Goal: Transaction & Acquisition: Purchase product/service

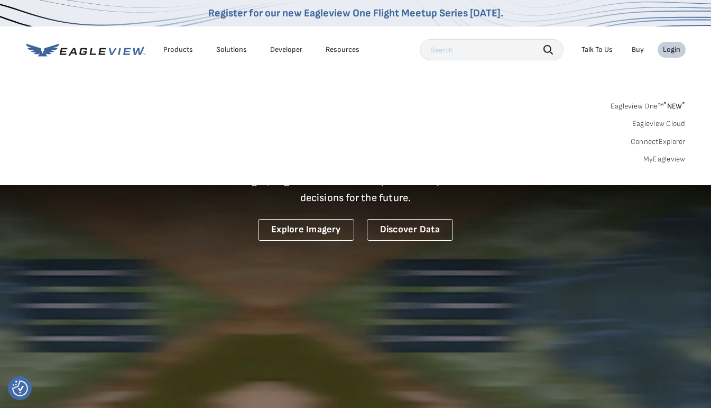
click at [669, 51] on div "Login" at bounding box center [671, 50] width 17 height 10
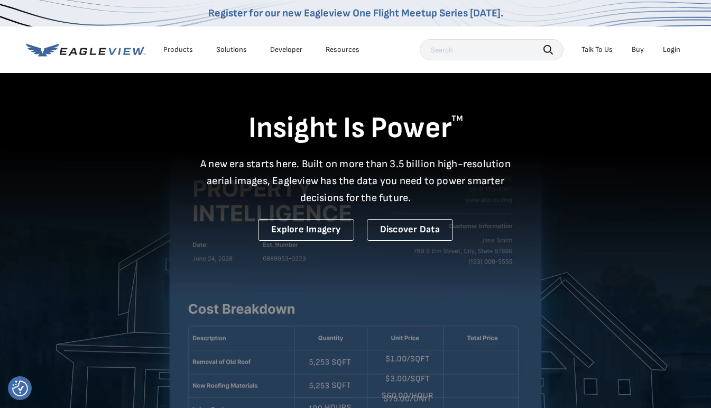
click at [669, 51] on div "Login" at bounding box center [671, 50] width 17 height 10
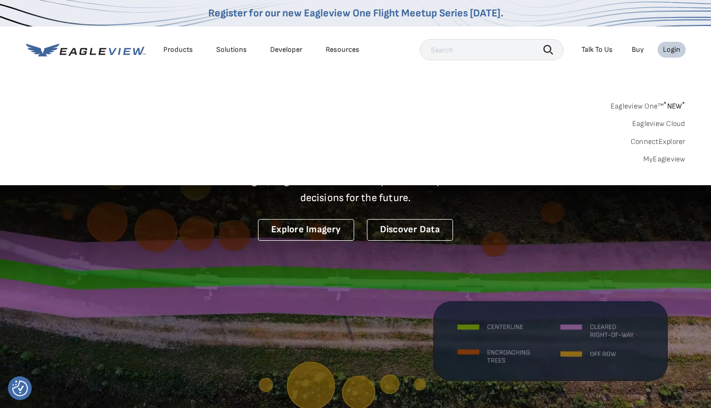
click at [669, 51] on div "Login" at bounding box center [671, 50] width 17 height 10
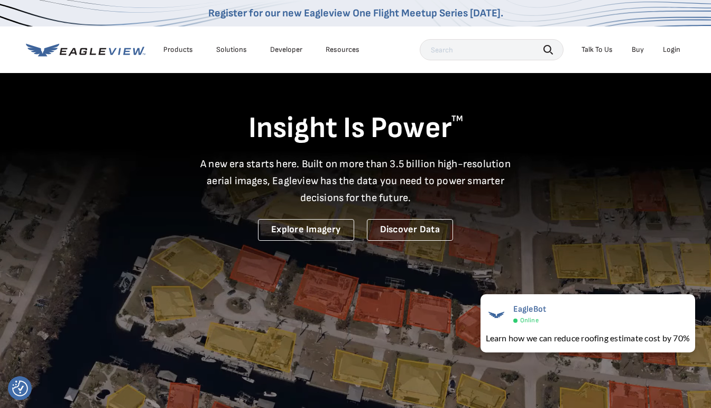
click at [671, 47] on div "Login" at bounding box center [671, 50] width 17 height 10
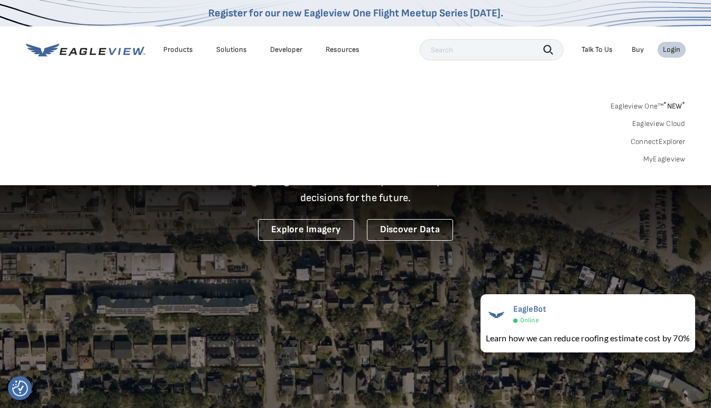
click at [657, 156] on link "MyEagleview" at bounding box center [664, 159] width 42 height 10
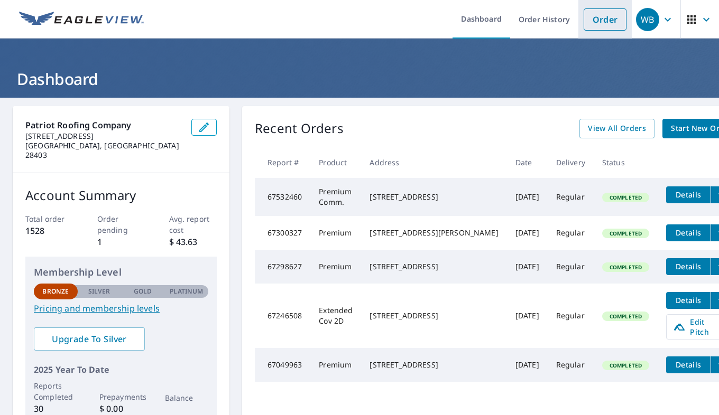
click at [596, 18] on link "Order" at bounding box center [605, 19] width 43 height 22
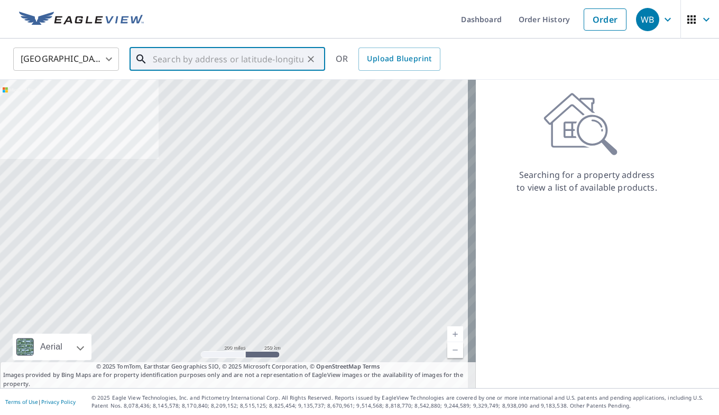
click at [223, 58] on input "text" at bounding box center [228, 59] width 151 height 30
paste input "800 Sun Runner Place Wilmington, NC 28405"
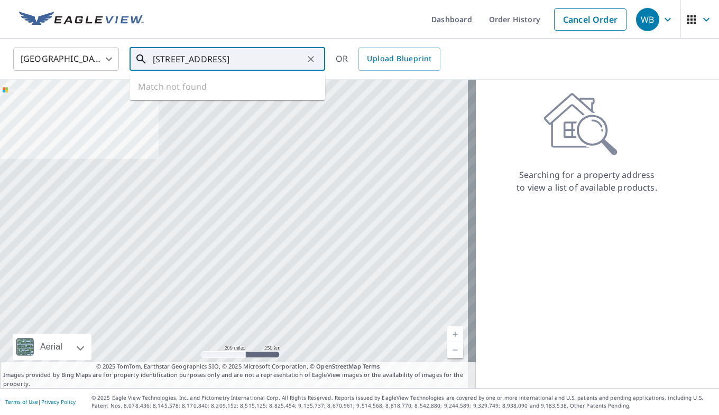
scroll to position [0, 30]
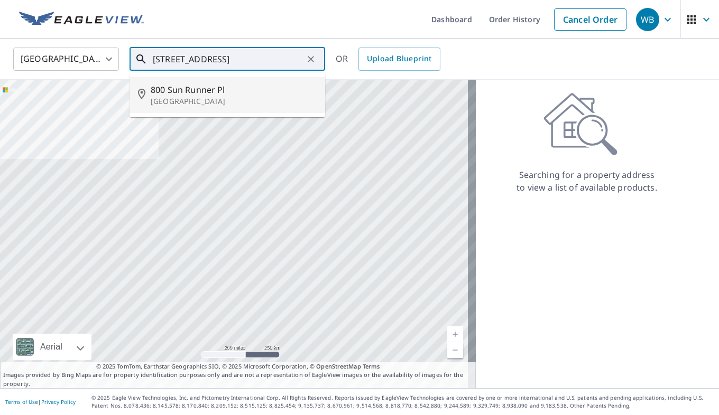
click at [204, 99] on p "Wilmington, NC 28405" at bounding box center [234, 101] width 166 height 11
type input "800 Sun Runner Pl Wilmington, NC 28405"
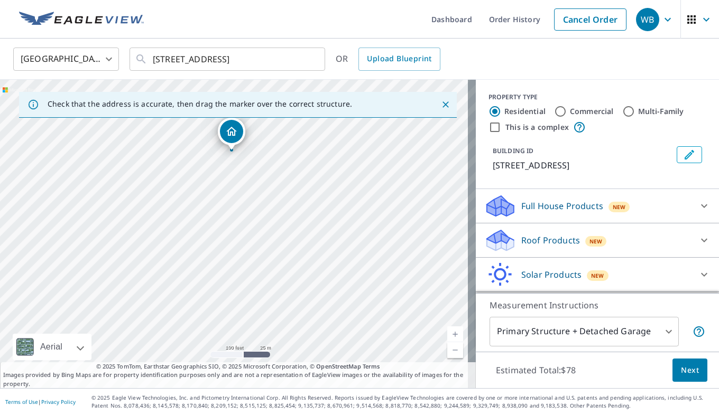
drag, startPoint x: 312, startPoint y: 148, endPoint x: 294, endPoint y: 278, distance: 130.8
click at [294, 278] on div "800 Sunrunner Pl Wilmington, NC 28405" at bounding box center [238, 234] width 476 height 309
click at [283, 273] on div "800 Sunrunner Pl Wilmington, NC 28405" at bounding box center [238, 234] width 476 height 309
drag, startPoint x: 285, startPoint y: 255, endPoint x: 291, endPoint y: 271, distance: 16.9
drag, startPoint x: 291, startPoint y: 271, endPoint x: 325, endPoint y: 269, distance: 33.4
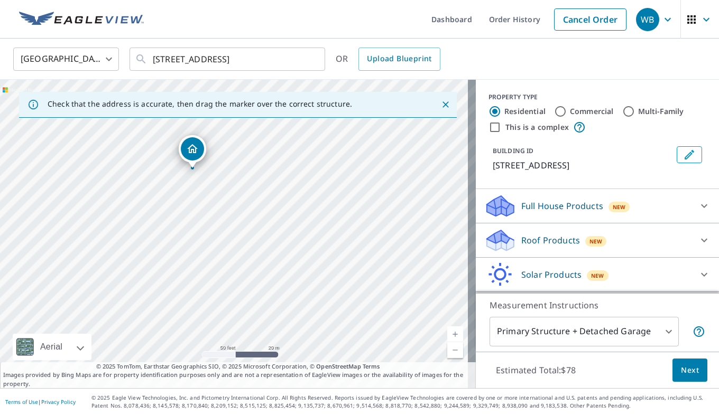
click at [325, 269] on div "800 Sunrunner Pl Wilmington, NC 28405" at bounding box center [238, 234] width 476 height 309
click at [681, 371] on span "Next" at bounding box center [690, 370] width 18 height 13
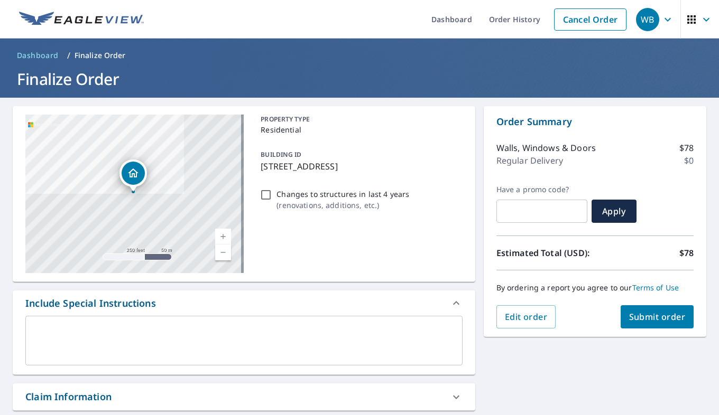
click at [653, 315] on span "Submit order" at bounding box center [657, 317] width 57 height 12
checkbox input "true"
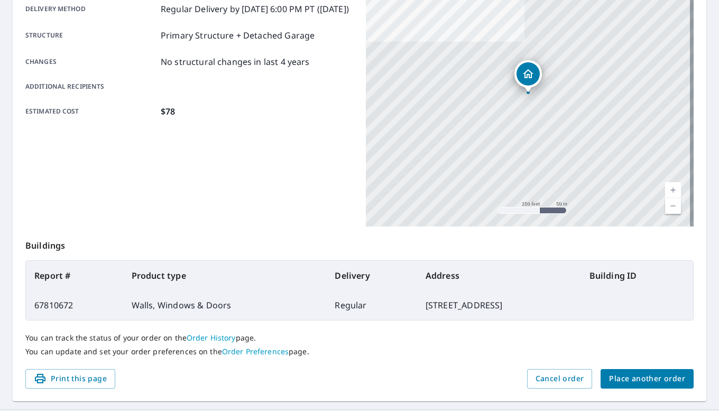
scroll to position [206, 0]
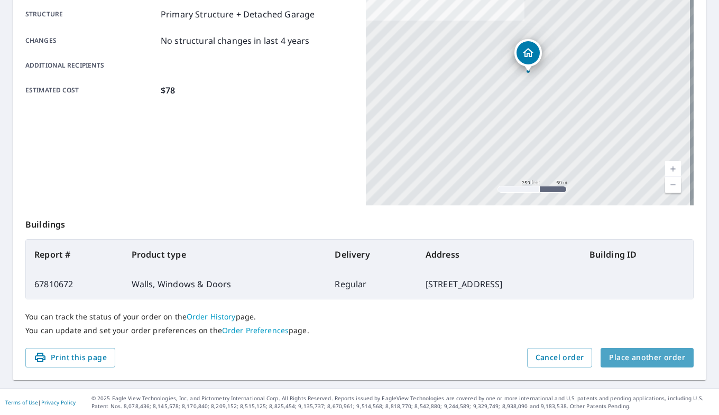
click at [654, 356] on span "Place another order" at bounding box center [647, 358] width 76 height 13
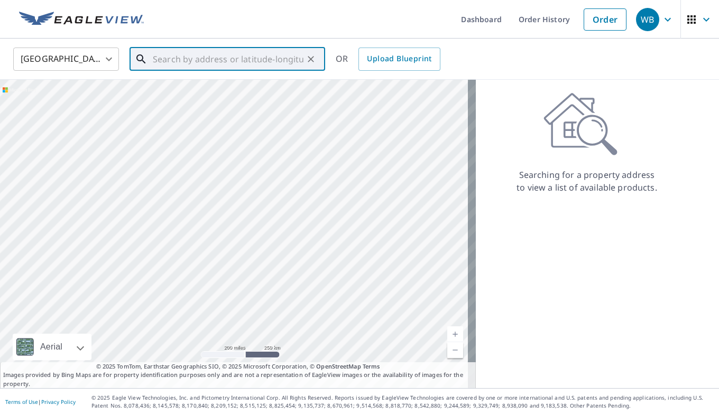
click at [213, 57] on input "text" at bounding box center [228, 59] width 151 height 30
paste input "800 Sun Runner Place Wilmington, NC 28405"
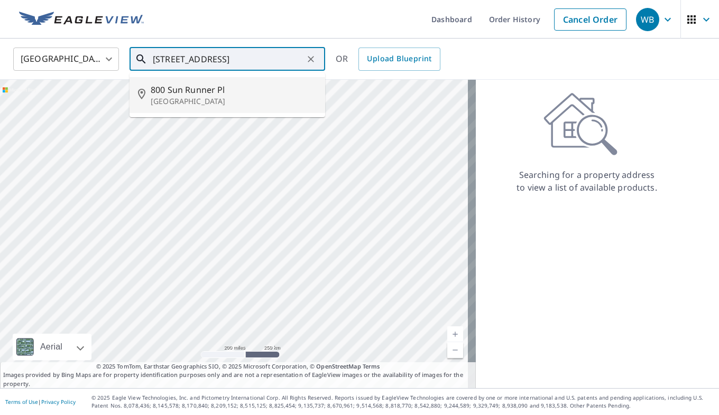
click at [169, 59] on input "800 Sun Runner Place Wilmington, NC 28405" at bounding box center [228, 59] width 151 height 30
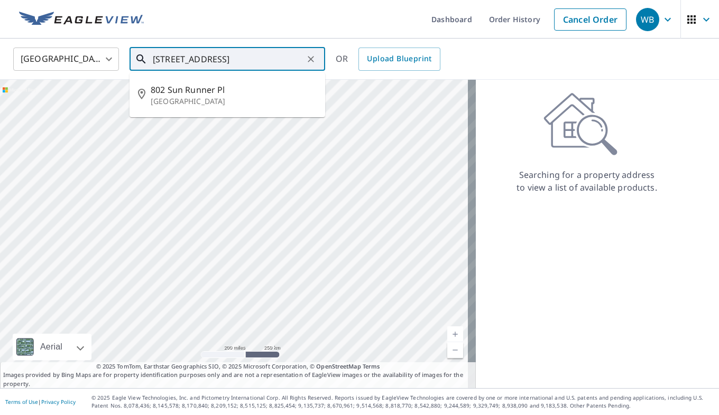
type input "802 Sun Runner Place Wilmington, NC 28405"
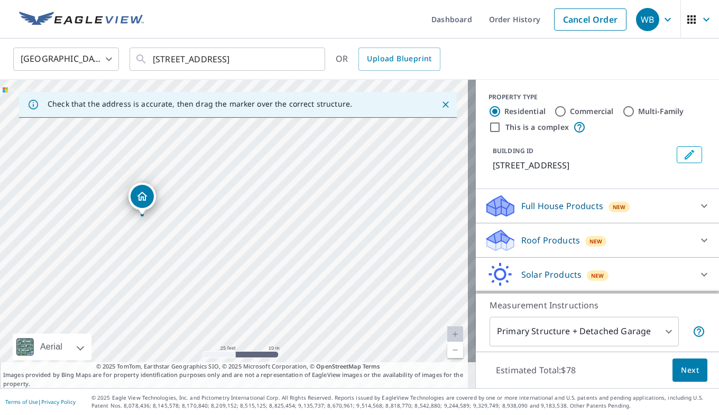
drag, startPoint x: 203, startPoint y: 281, endPoint x: 217, endPoint y: 228, distance: 54.8
click at [217, 228] on div "802 Sunrunner Pl Wilmington, NC 28405" at bounding box center [238, 234] width 476 height 309
click at [278, 297] on div "802 Sunrunner Pl Wilmington, NC 28405" at bounding box center [238, 234] width 476 height 309
drag, startPoint x: 141, startPoint y: 195, endPoint x: 255, endPoint y: 271, distance: 137.2
click at [681, 368] on span "Next" at bounding box center [690, 370] width 18 height 13
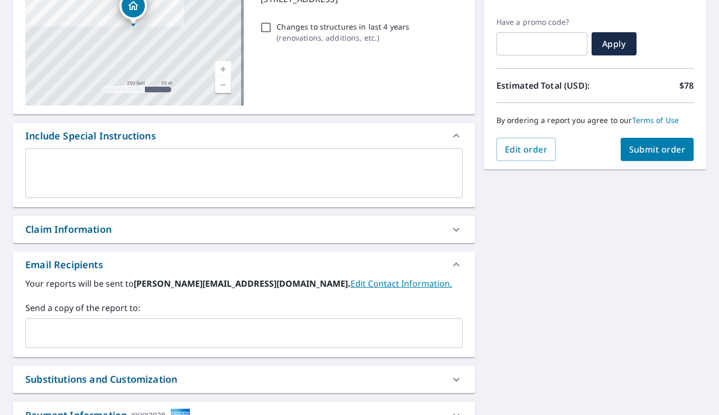
scroll to position [216, 0]
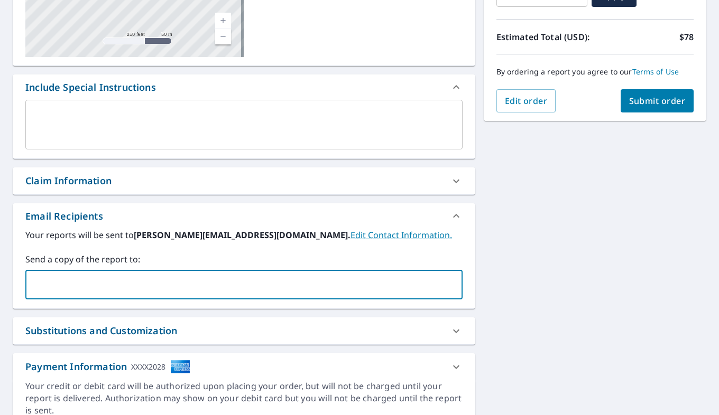
click at [129, 294] on input "text" at bounding box center [236, 285] width 412 height 20
type input "b.bolton@patriotroofer.com"
checkbox input "true"
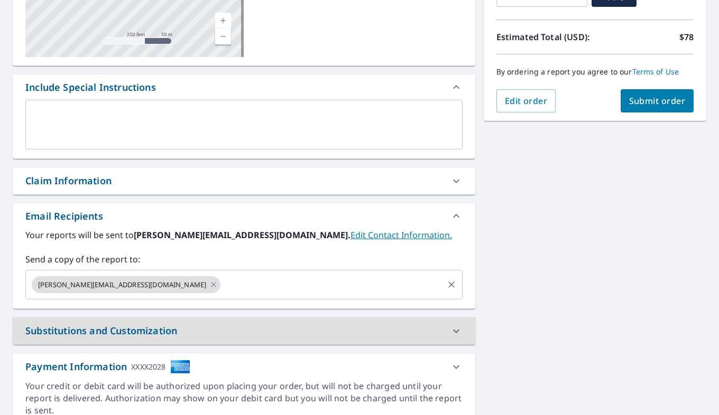
click at [222, 285] on input "text" at bounding box center [332, 285] width 220 height 20
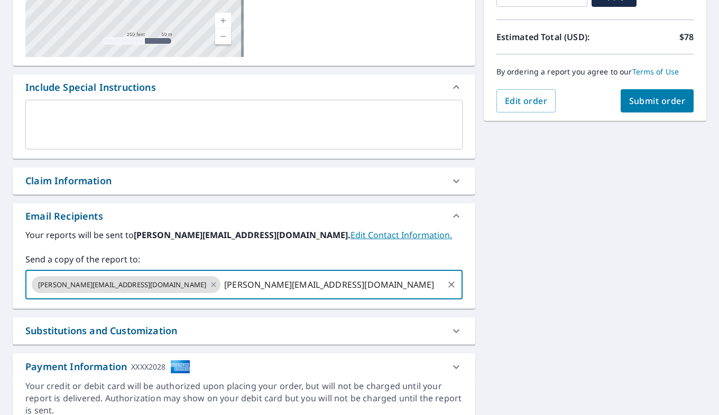
type input "e.edwards@patriotroofer.com"
checkbox input "true"
click at [414, 280] on input "text" at bounding box center [427, 285] width 27 height 20
type input "m.melton@patriotroofer.com"
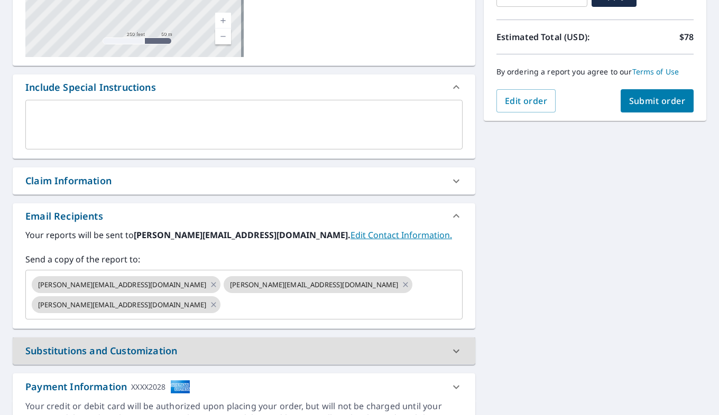
click at [650, 103] on span "Submit order" at bounding box center [657, 101] width 57 height 12
checkbox input "true"
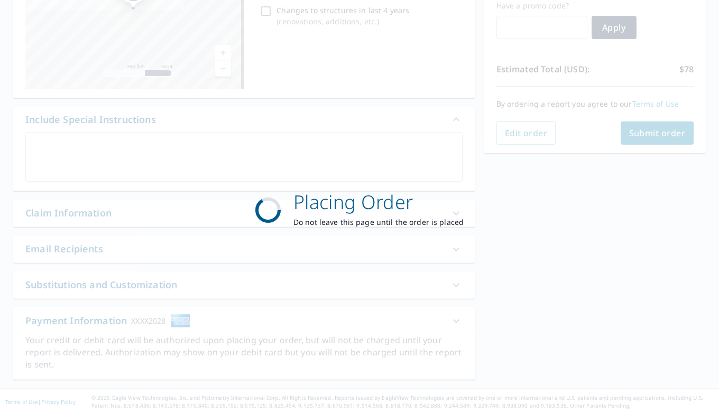
scroll to position [183, 0]
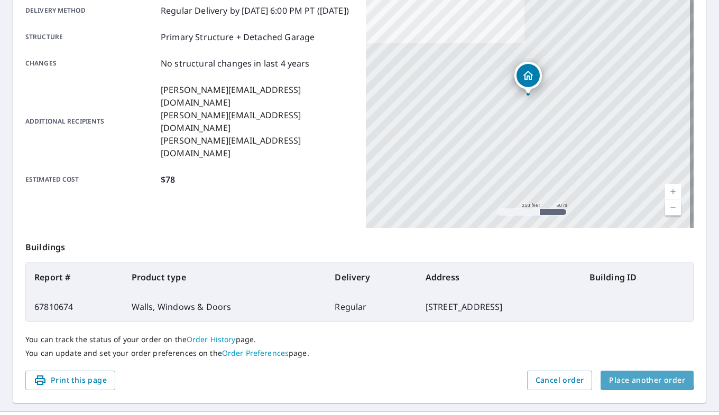
click at [639, 375] on span "Place another order" at bounding box center [647, 380] width 76 height 13
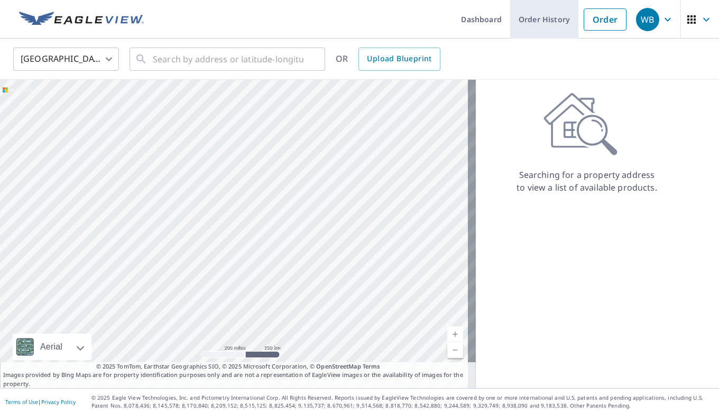
click at [543, 20] on link "Order History" at bounding box center [544, 19] width 68 height 39
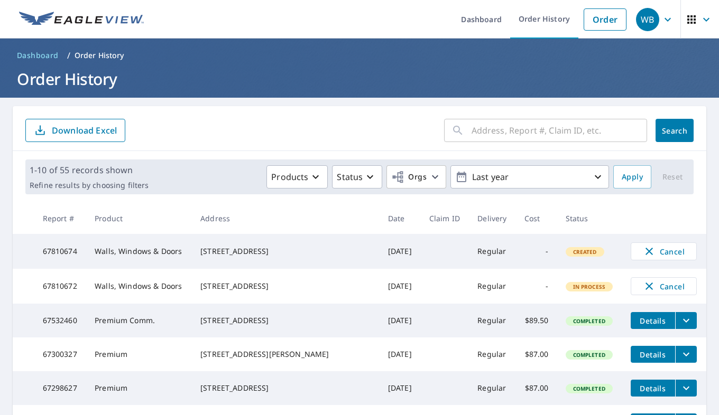
click at [229, 292] on div "800 Sunrunner Pl Wilmington, NC 28405" at bounding box center [285, 286] width 171 height 11
click at [152, 290] on td "Walls, Windows & Doors" at bounding box center [139, 286] width 106 height 35
click at [67, 289] on td "67810672" at bounding box center [60, 286] width 52 height 35
click at [599, 19] on link "Order" at bounding box center [605, 19] width 43 height 22
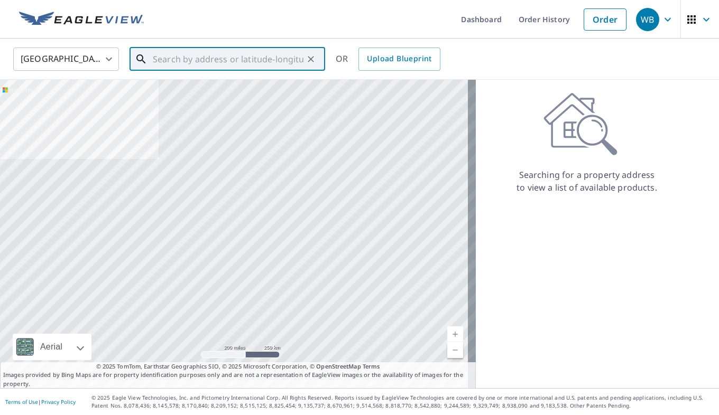
click at [213, 63] on input "text" at bounding box center [228, 59] width 151 height 30
paste input "800 Sun Runner Place Wilmington, NC 28405"
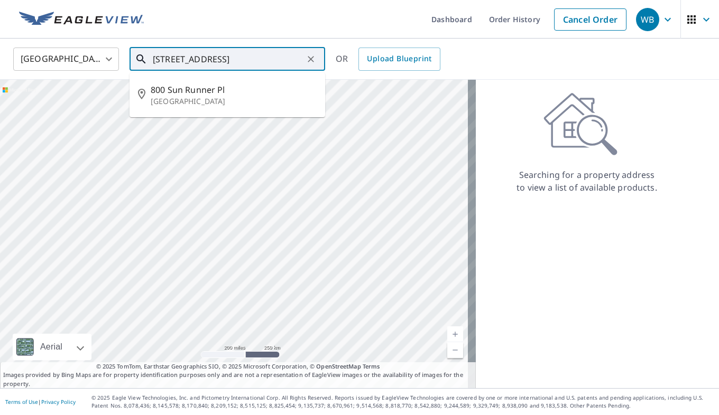
type input "800 Sun Runner Place Wilmington, NC 28405"
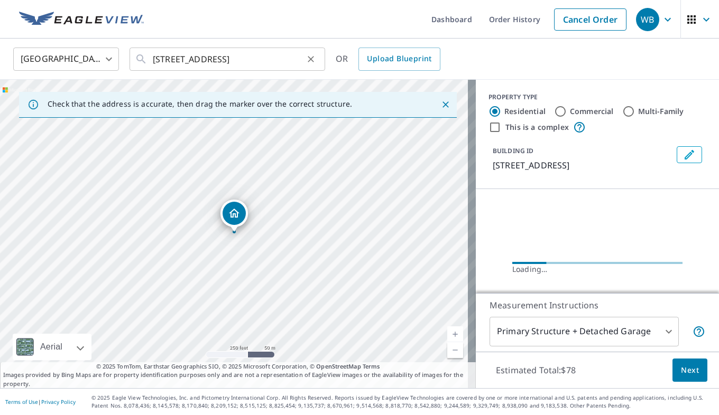
scroll to position [0, 0]
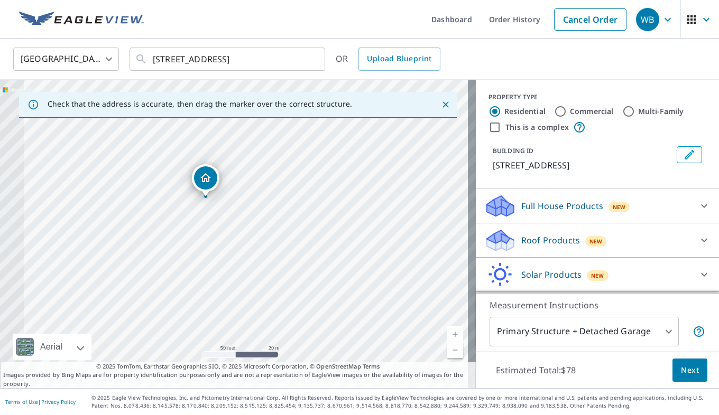
drag, startPoint x: 171, startPoint y: 241, endPoint x: 248, endPoint y: 269, distance: 81.6
click at [248, 269] on div "800 Sunrunner Pl Wilmington, NC 28405" at bounding box center [238, 234] width 476 height 309
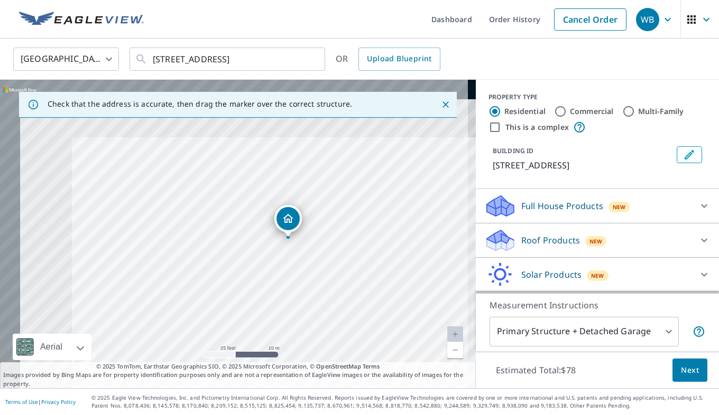
drag, startPoint x: 207, startPoint y: 201, endPoint x: 331, endPoint y: 312, distance: 166.6
click at [331, 312] on div "800 Sunrunner Pl Wilmington, NC 28405" at bounding box center [238, 234] width 476 height 309
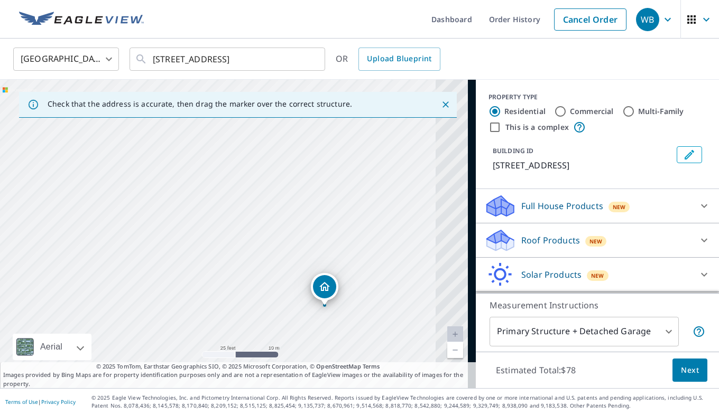
drag, startPoint x: 213, startPoint y: 228, endPoint x: 249, endPoint y: 297, distance: 77.3
click at [249, 297] on div "800 Sunrunner Pl Wilmington, NC 28405" at bounding box center [238, 234] width 476 height 309
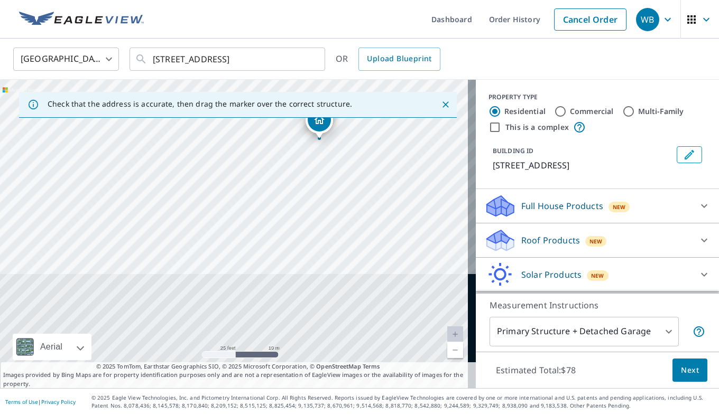
click at [374, 182] on body "WB WB Dashboard Order History Cancel Order WB United States US ​ 800 Sun Runner…" at bounding box center [359, 207] width 719 height 415
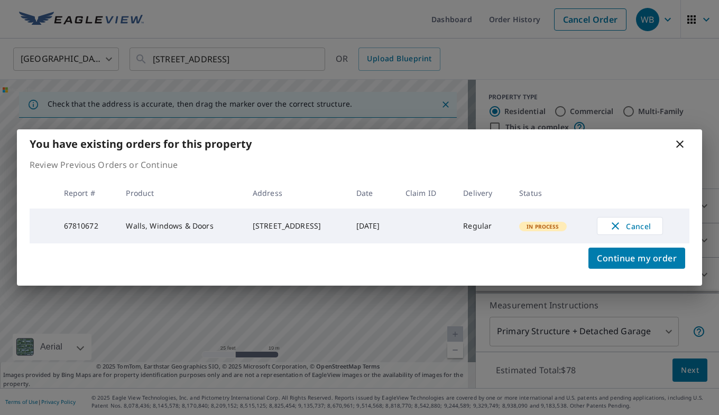
click at [679, 141] on icon at bounding box center [679, 144] width 13 height 13
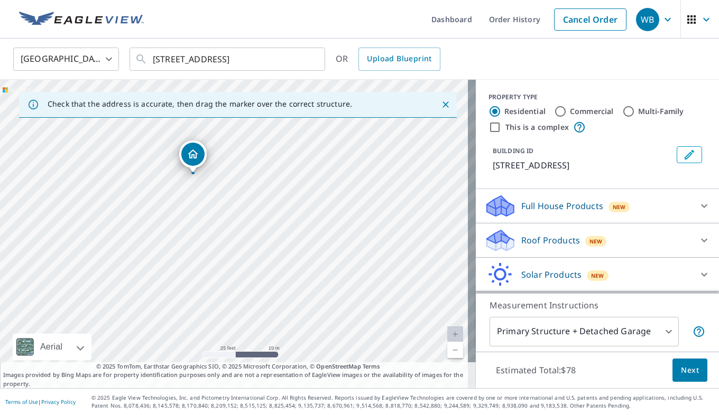
drag, startPoint x: 285, startPoint y: 257, endPoint x: 343, endPoint y: 102, distance: 165.9
click at [343, 102] on div "Check that the address is accurate, then drag the marker over the correct struc…" at bounding box center [238, 234] width 476 height 309
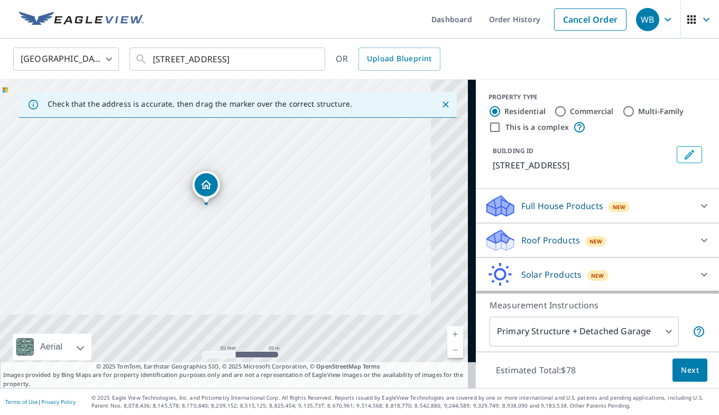
drag, startPoint x: 366, startPoint y: 305, endPoint x: 276, endPoint y: 179, distance: 154.6
click at [276, 179] on div "800 Sunrunner Pl Wilmington, NC 28405" at bounding box center [238, 234] width 476 height 309
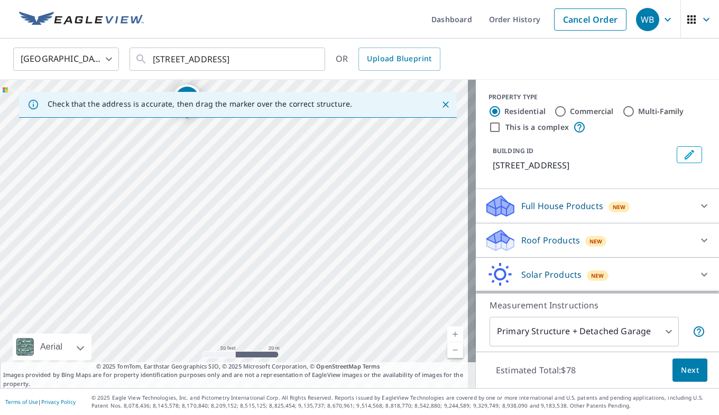
drag, startPoint x: 337, startPoint y: 270, endPoint x: 318, endPoint y: 183, distance: 89.3
click at [318, 183] on div "800 Sunrunner Pl Wilmington, NC 28405" at bounding box center [238, 234] width 476 height 309
drag, startPoint x: 384, startPoint y: 259, endPoint x: 272, endPoint y: 210, distance: 121.7
click at [272, 210] on div "800 Sunrunner Pl Wilmington, NC 28405" at bounding box center [238, 234] width 476 height 309
drag, startPoint x: 158, startPoint y: 237, endPoint x: 278, endPoint y: 281, distance: 127.3
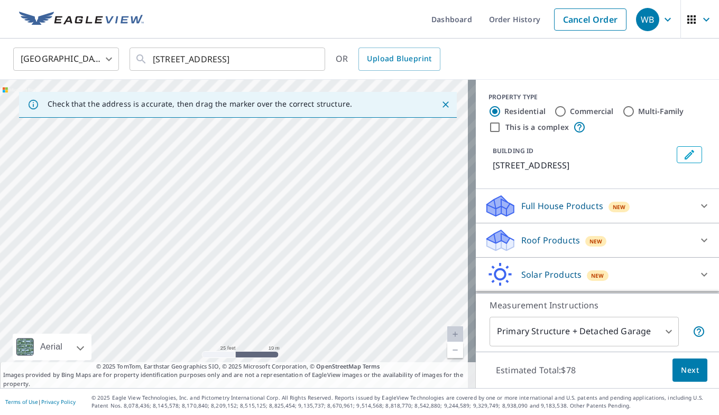
click at [278, 281] on div "800 Sunrunner Pl Wilmington, NC 28405" at bounding box center [238, 234] width 476 height 309
click at [315, 264] on div "800 Sunrunner Pl Wilmington, NC 28405" at bounding box center [238, 234] width 476 height 309
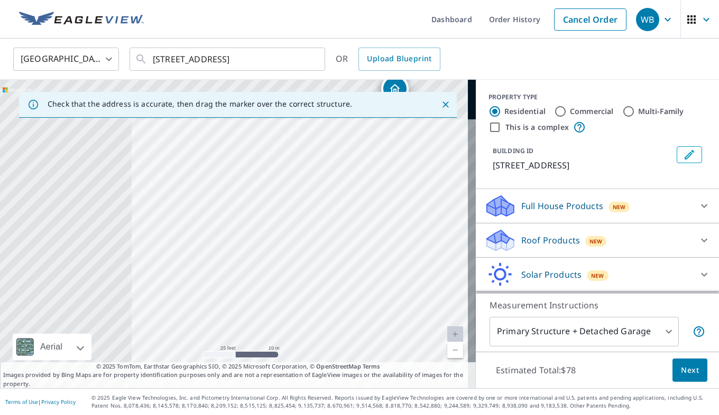
drag, startPoint x: 219, startPoint y: 215, endPoint x: 403, endPoint y: 308, distance: 206.4
click at [403, 308] on div "800 Sunrunner Pl Wilmington, NC 28405" at bounding box center [238, 234] width 476 height 309
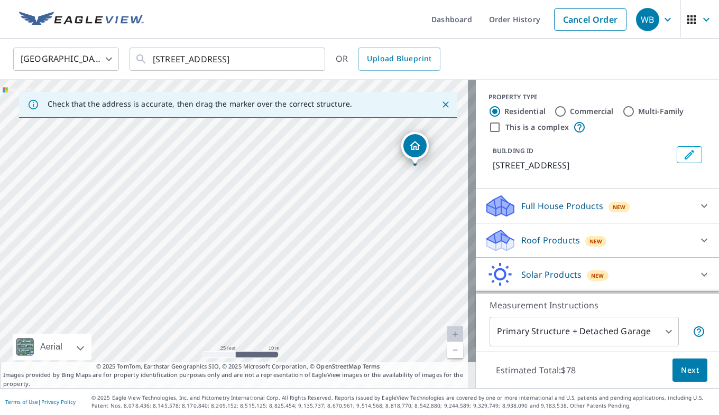
drag, startPoint x: 287, startPoint y: 218, endPoint x: 307, endPoint y: 275, distance: 60.5
click at [307, 275] on div "800 Sunrunner Pl Wilmington, NC 28405" at bounding box center [238, 234] width 476 height 309
click at [250, 291] on div "800 Sunrunner Pl Wilmington, NC 28405" at bounding box center [238, 234] width 476 height 309
drag, startPoint x: 308, startPoint y: 248, endPoint x: 206, endPoint y: 298, distance: 114.0
drag, startPoint x: 299, startPoint y: 273, endPoint x: 273, endPoint y: 307, distance: 42.3
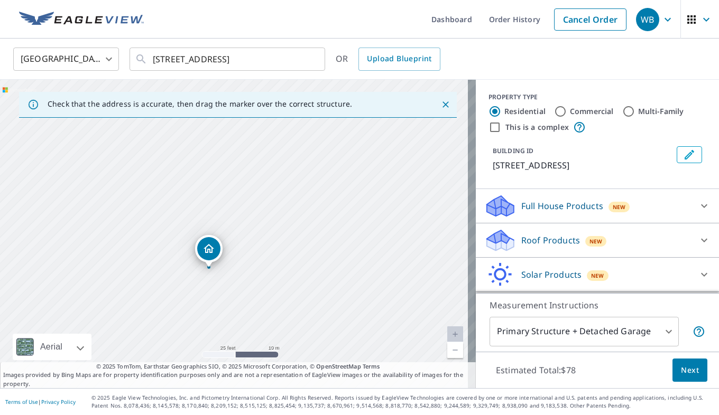
click at [273, 307] on div "800 Sunrunner Pl Wilmington, NC 28405" at bounding box center [238, 234] width 476 height 309
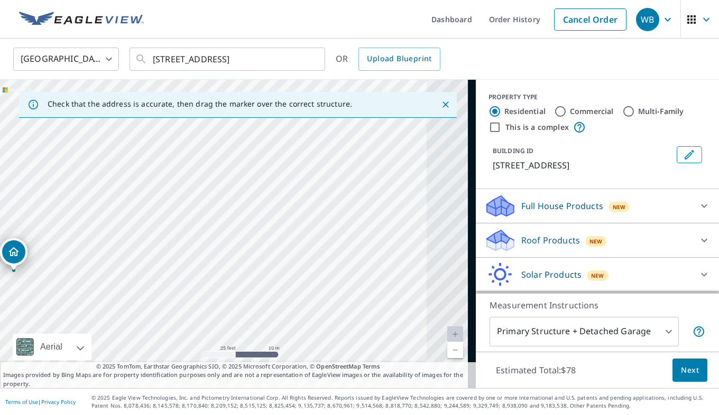
drag, startPoint x: 324, startPoint y: 224, endPoint x: 129, endPoint y: 228, distance: 195.1
click at [129, 228] on div "800 Sunrunner Pl Wilmington, NC 28405" at bounding box center [238, 234] width 476 height 309
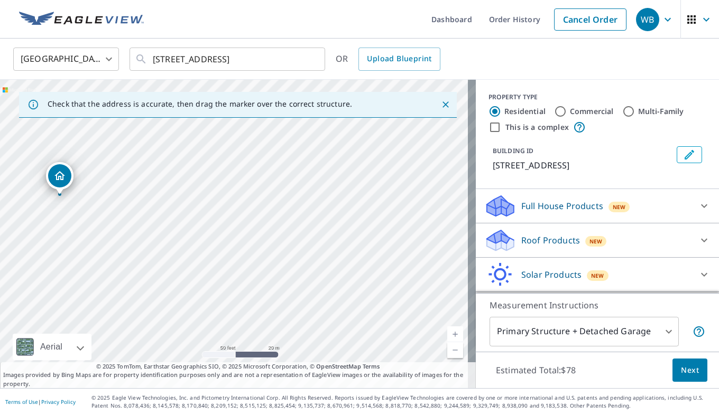
drag, startPoint x: 327, startPoint y: 270, endPoint x: 258, endPoint y: 215, distance: 88.4
click at [258, 215] on div "800 Sunrunner Pl Wilmington, NC 28405" at bounding box center [238, 234] width 476 height 309
drag, startPoint x: 266, startPoint y: 305, endPoint x: 272, endPoint y: 211, distance: 93.7
click at [272, 211] on div "800 Sunrunner Pl Wilmington, NC 28405" at bounding box center [238, 234] width 476 height 309
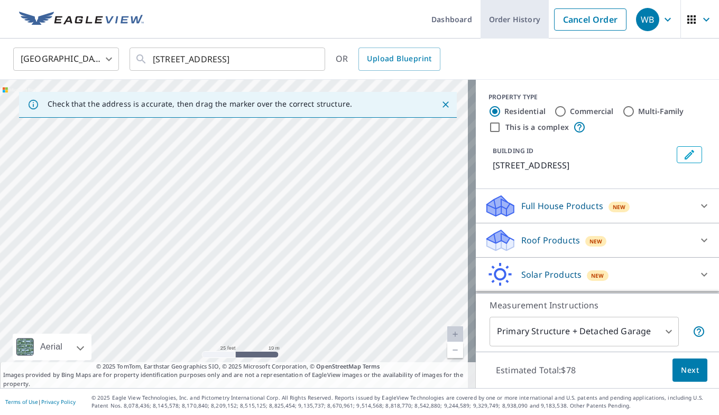
click at [498, 17] on link "Order History" at bounding box center [515, 19] width 68 height 39
